Goal: Complete application form

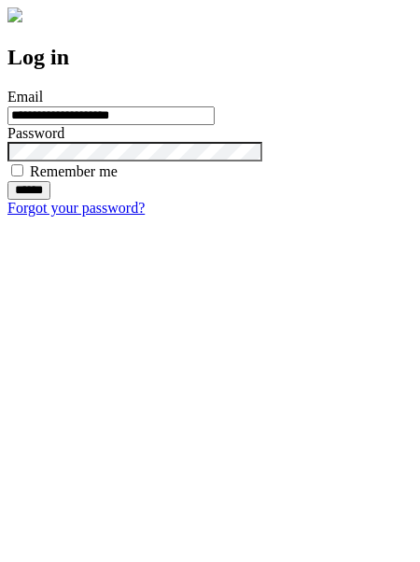
type input "**********"
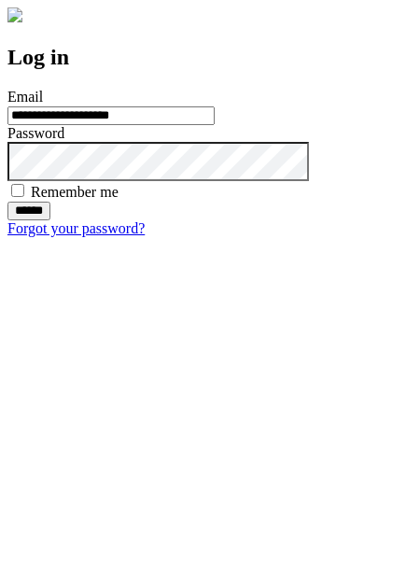
click at [50, 220] on input "******" at bounding box center [28, 211] width 43 height 19
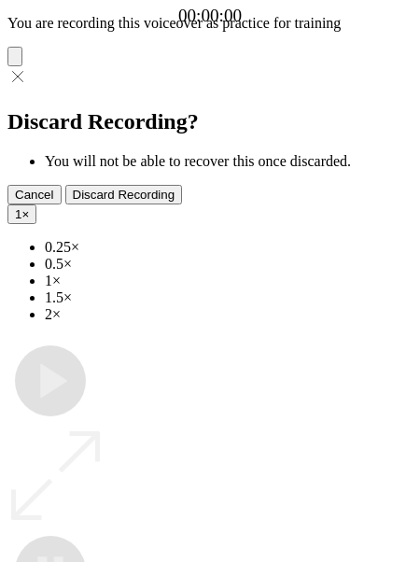
type input "**********"
